Goal: Check status: Check status

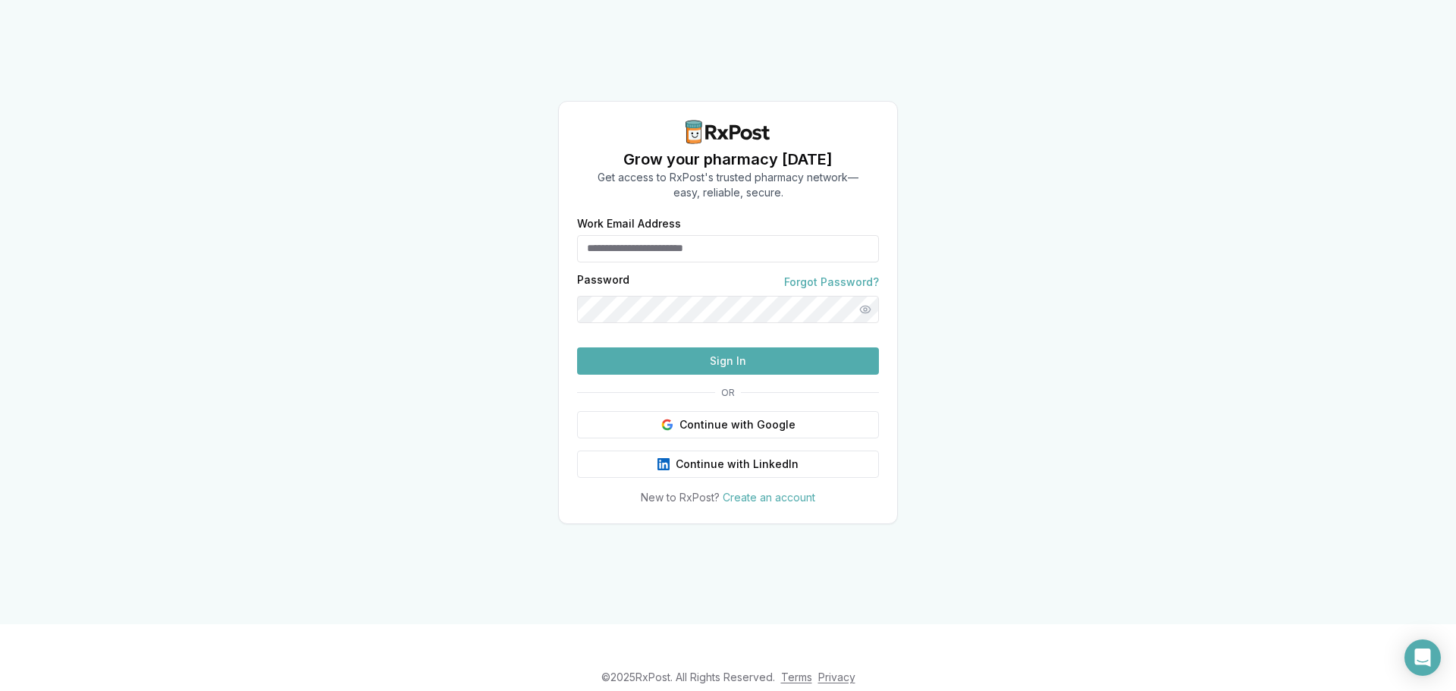
type input "**********"
drag, startPoint x: 810, startPoint y: 369, endPoint x: 805, endPoint y: 380, distance: 12.6
click at [806, 372] on form "**********" at bounding box center [728, 296] width 302 height 156
click at [805, 375] on button "Sign In" at bounding box center [728, 360] width 302 height 27
click at [661, 375] on button "Sign In" at bounding box center [728, 360] width 302 height 27
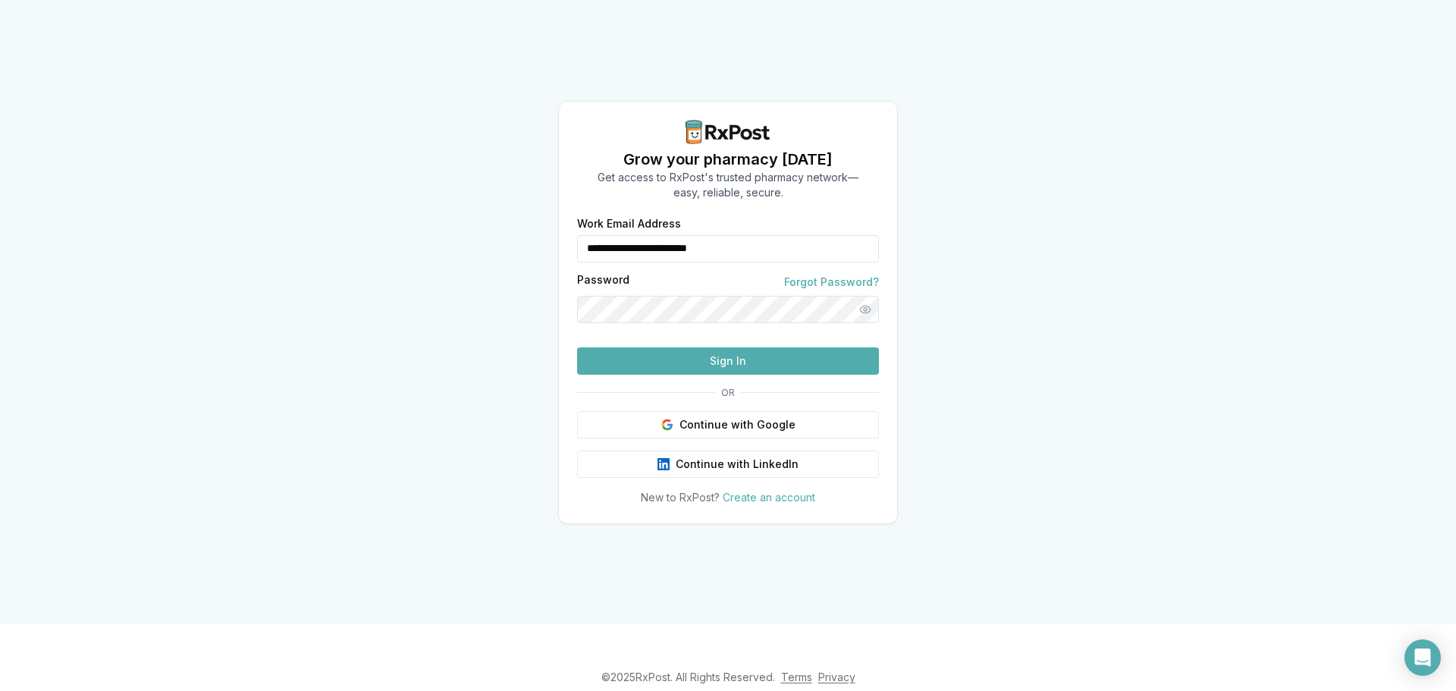
click at [714, 375] on button "Sign In" at bounding box center [728, 360] width 302 height 27
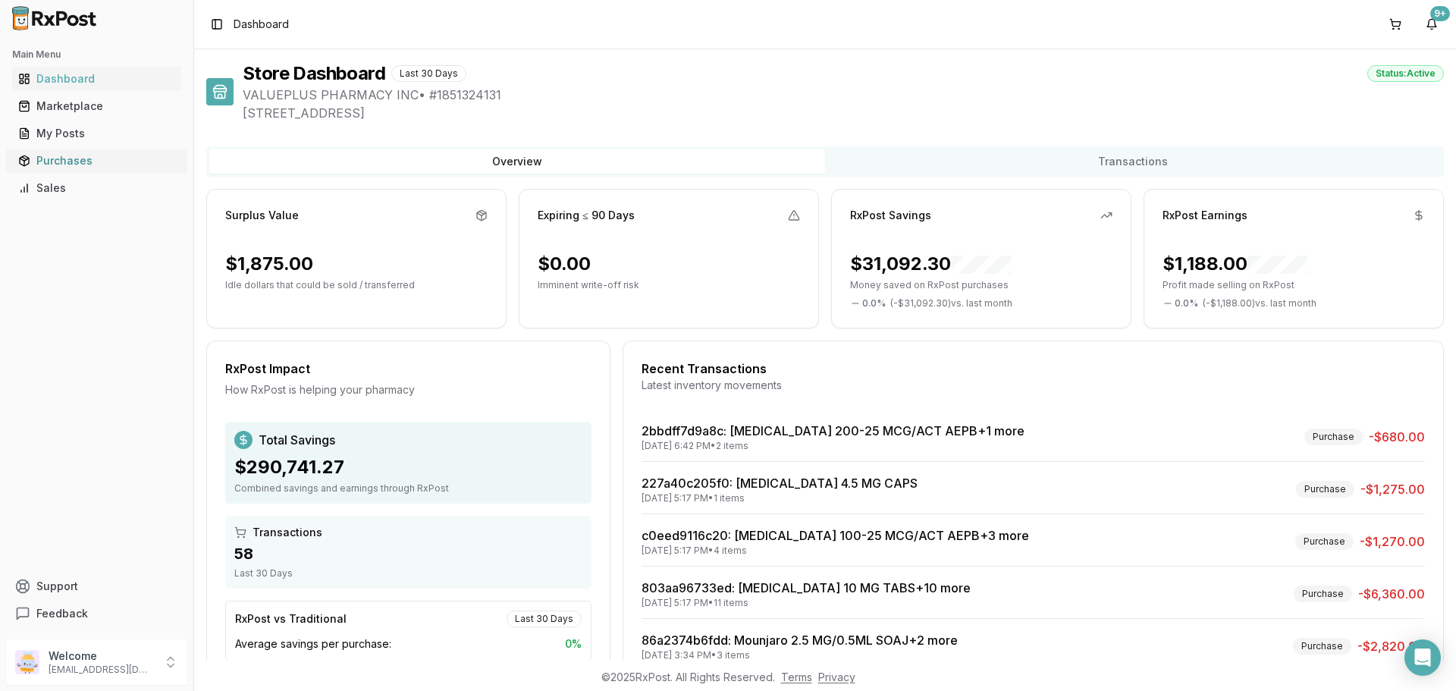
click at [65, 162] on div "Purchases" at bounding box center [96, 160] width 157 height 15
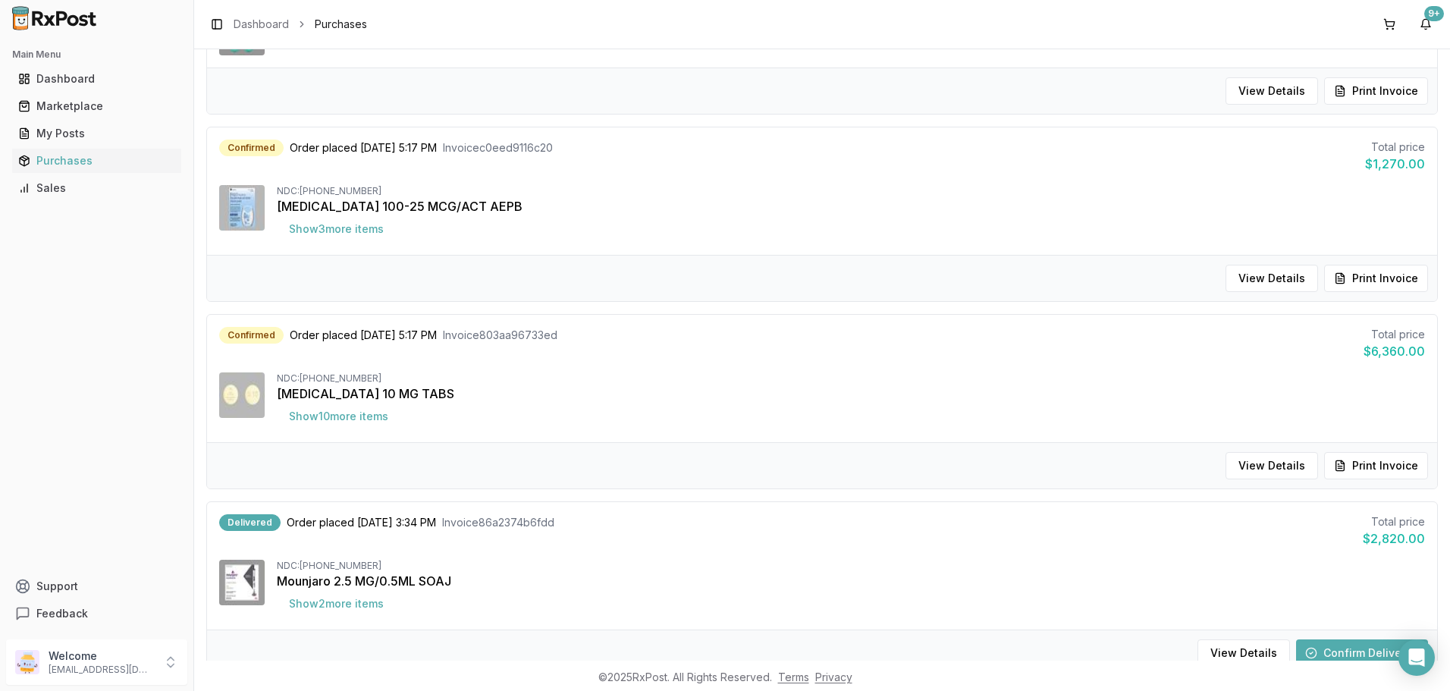
scroll to position [607, 0]
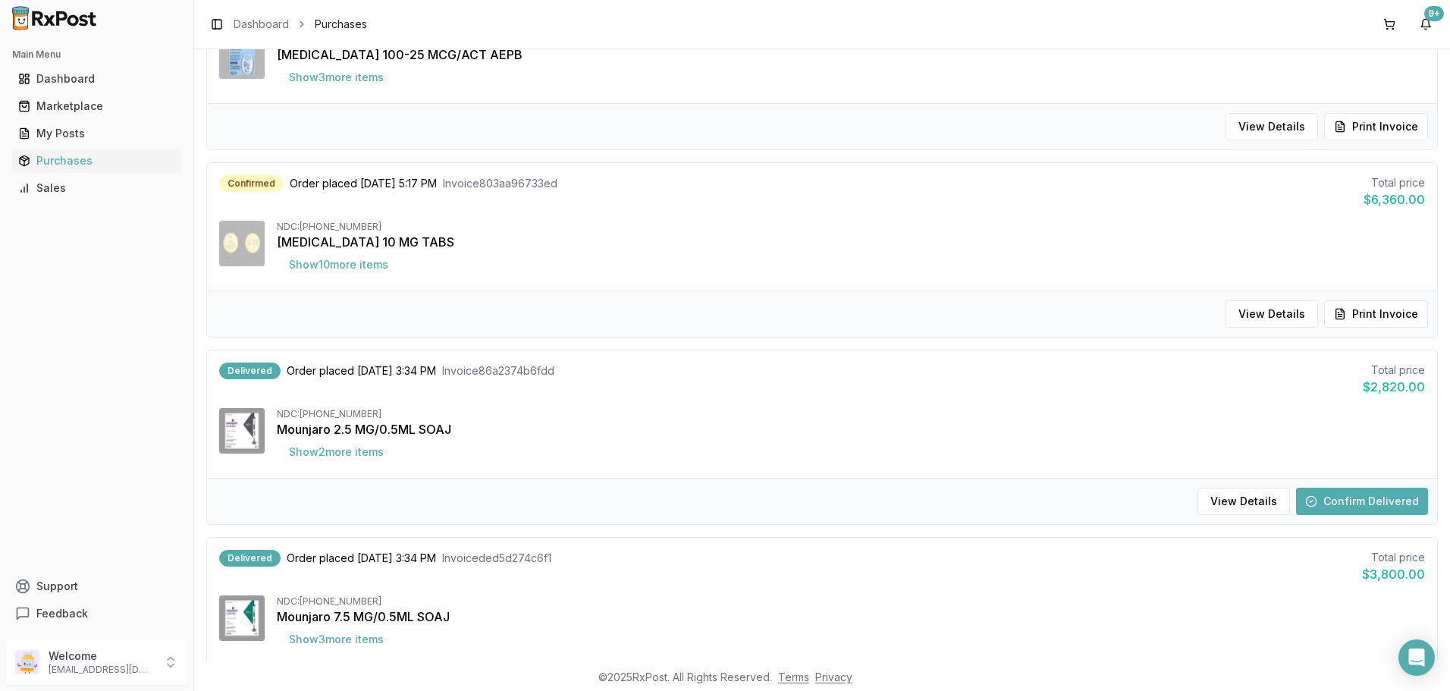
click at [1381, 494] on button "Confirm Delivered" at bounding box center [1362, 501] width 132 height 27
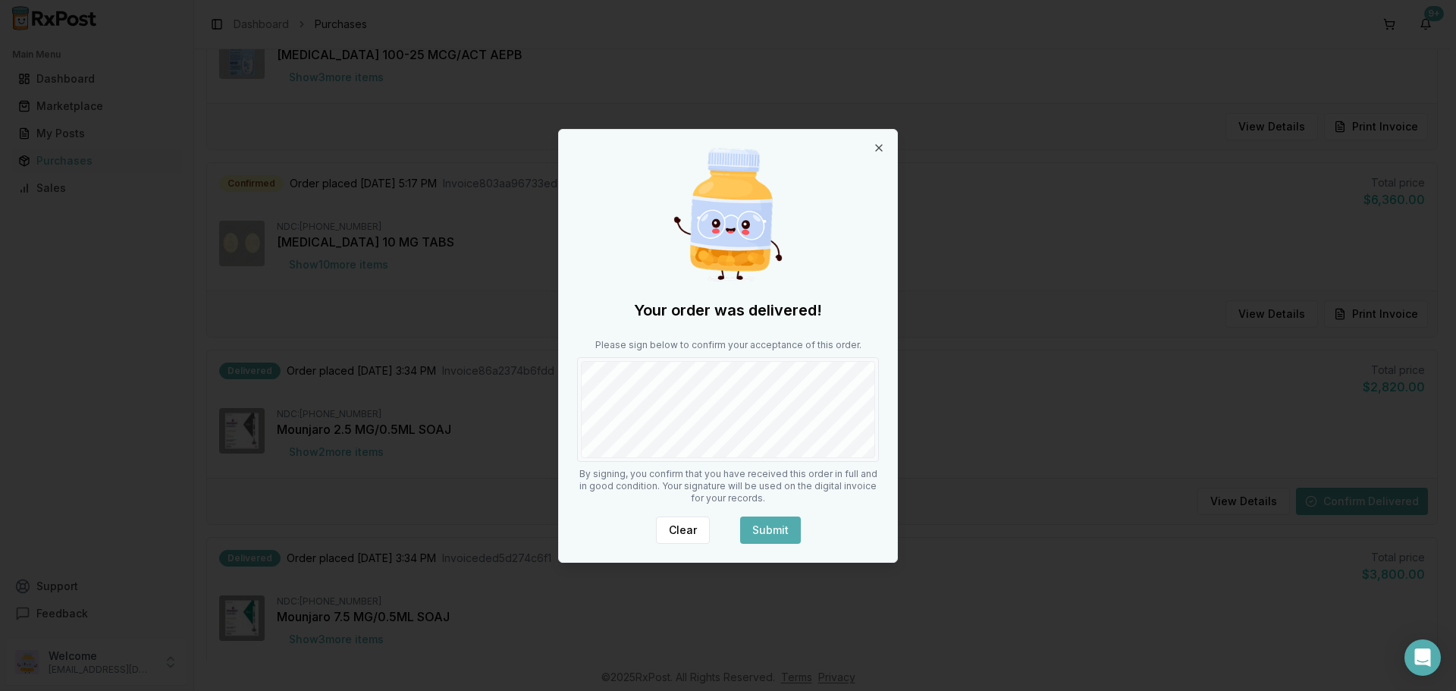
click at [750, 531] on button "Submit" at bounding box center [770, 530] width 61 height 27
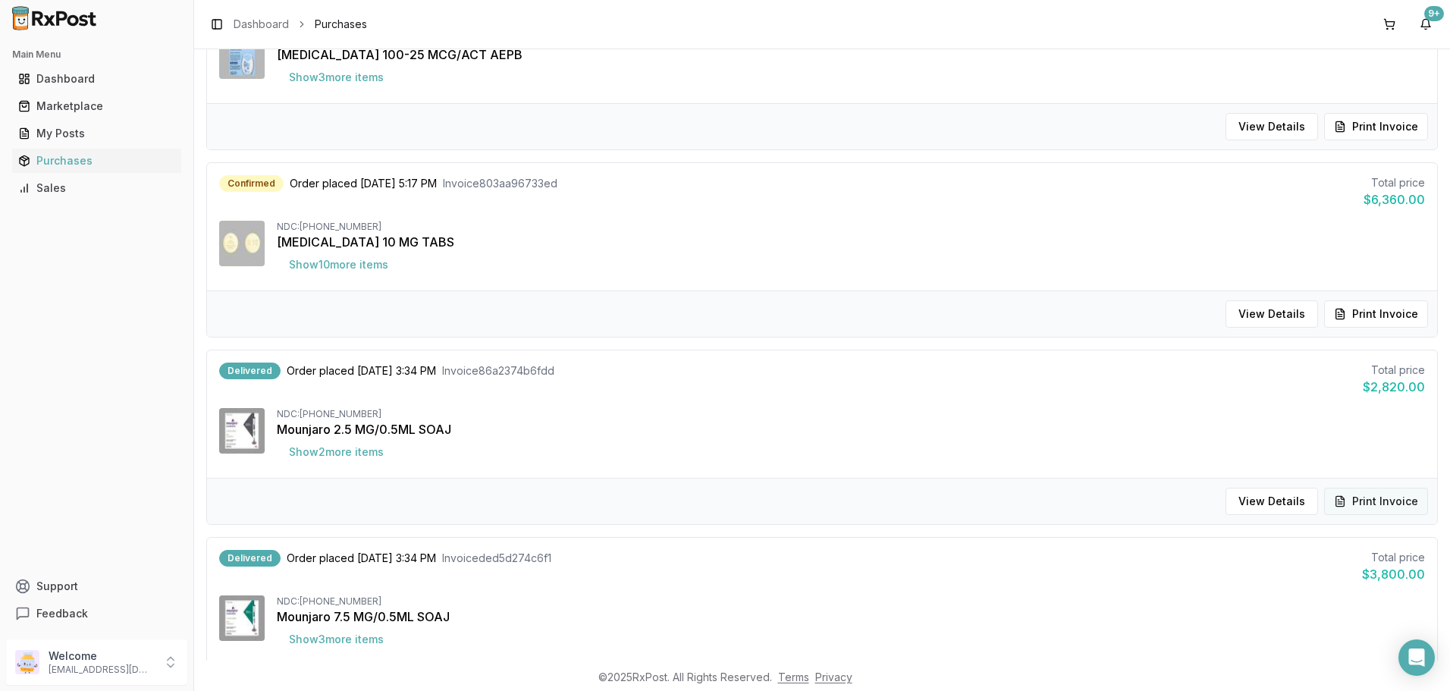
click at [1393, 498] on button "Print Invoice" at bounding box center [1376, 501] width 104 height 27
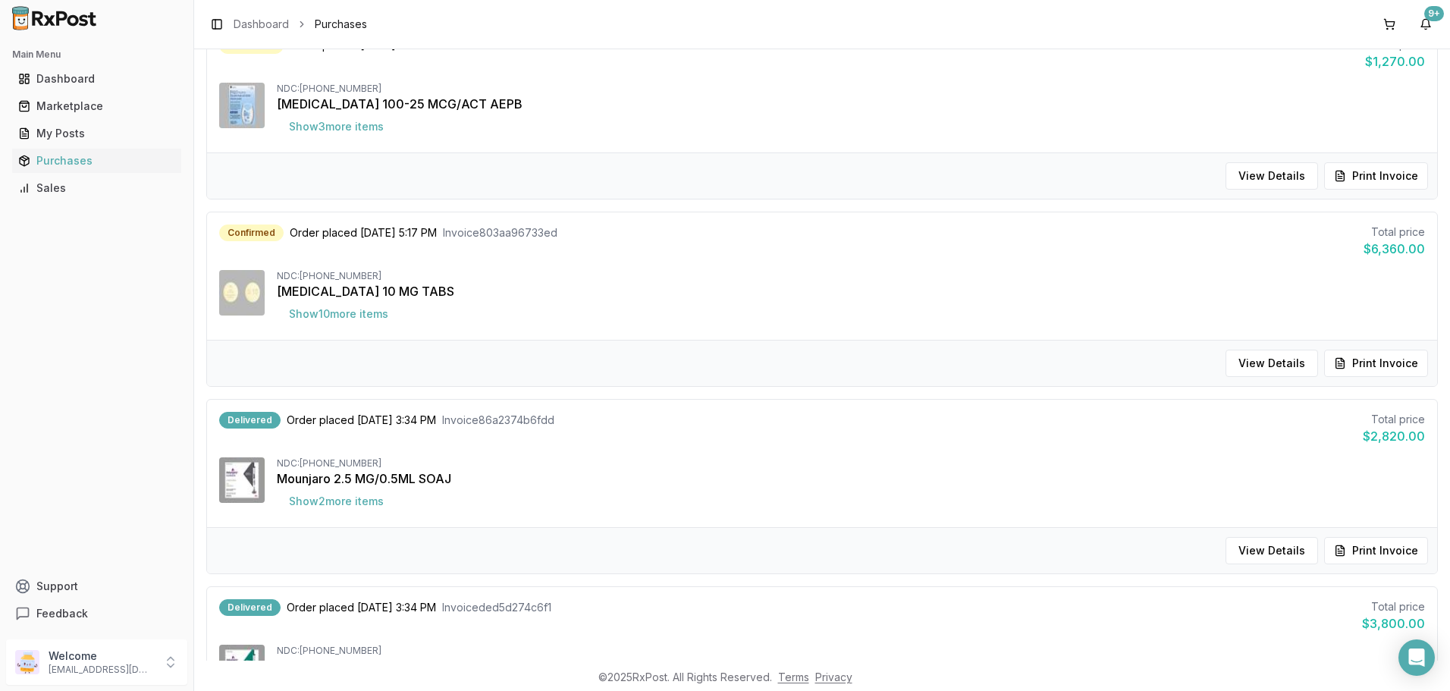
scroll to position [531, 0]
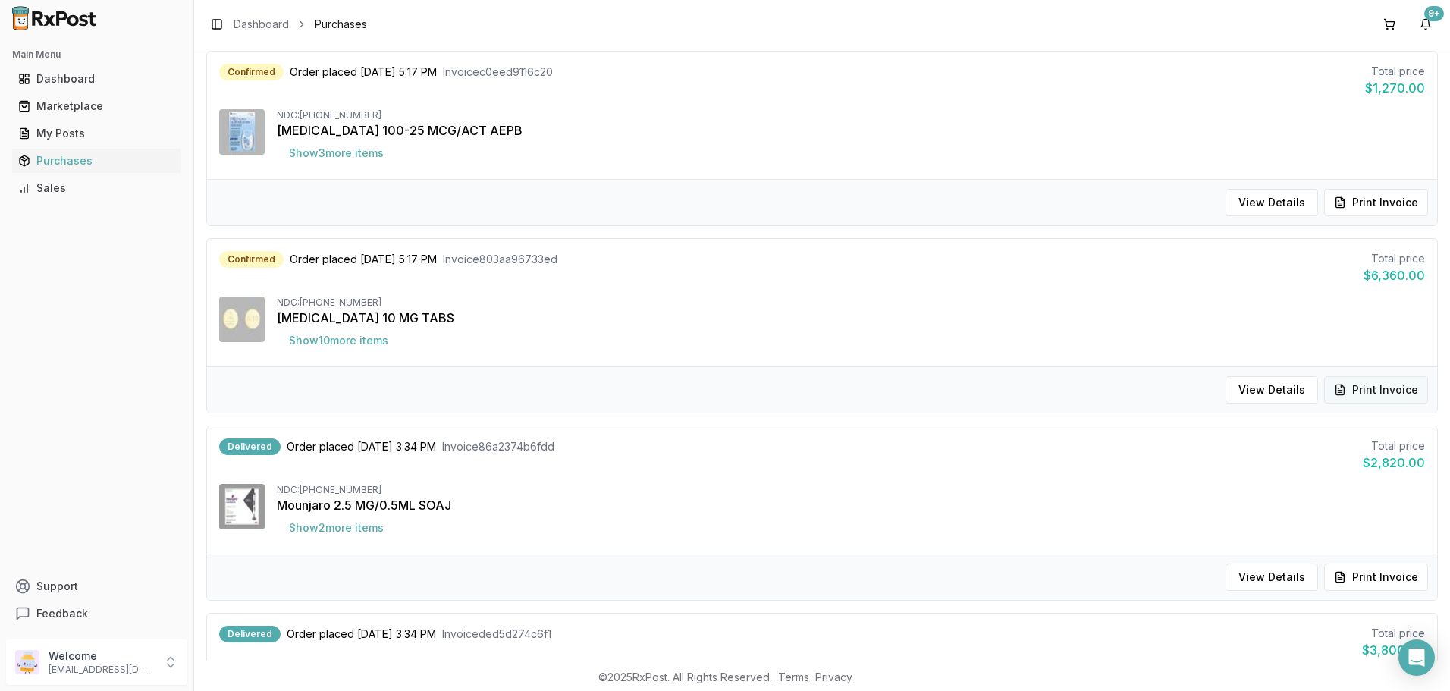
click at [1387, 379] on button "Print Invoice" at bounding box center [1376, 389] width 104 height 27
